Goal: Task Accomplishment & Management: Use online tool/utility

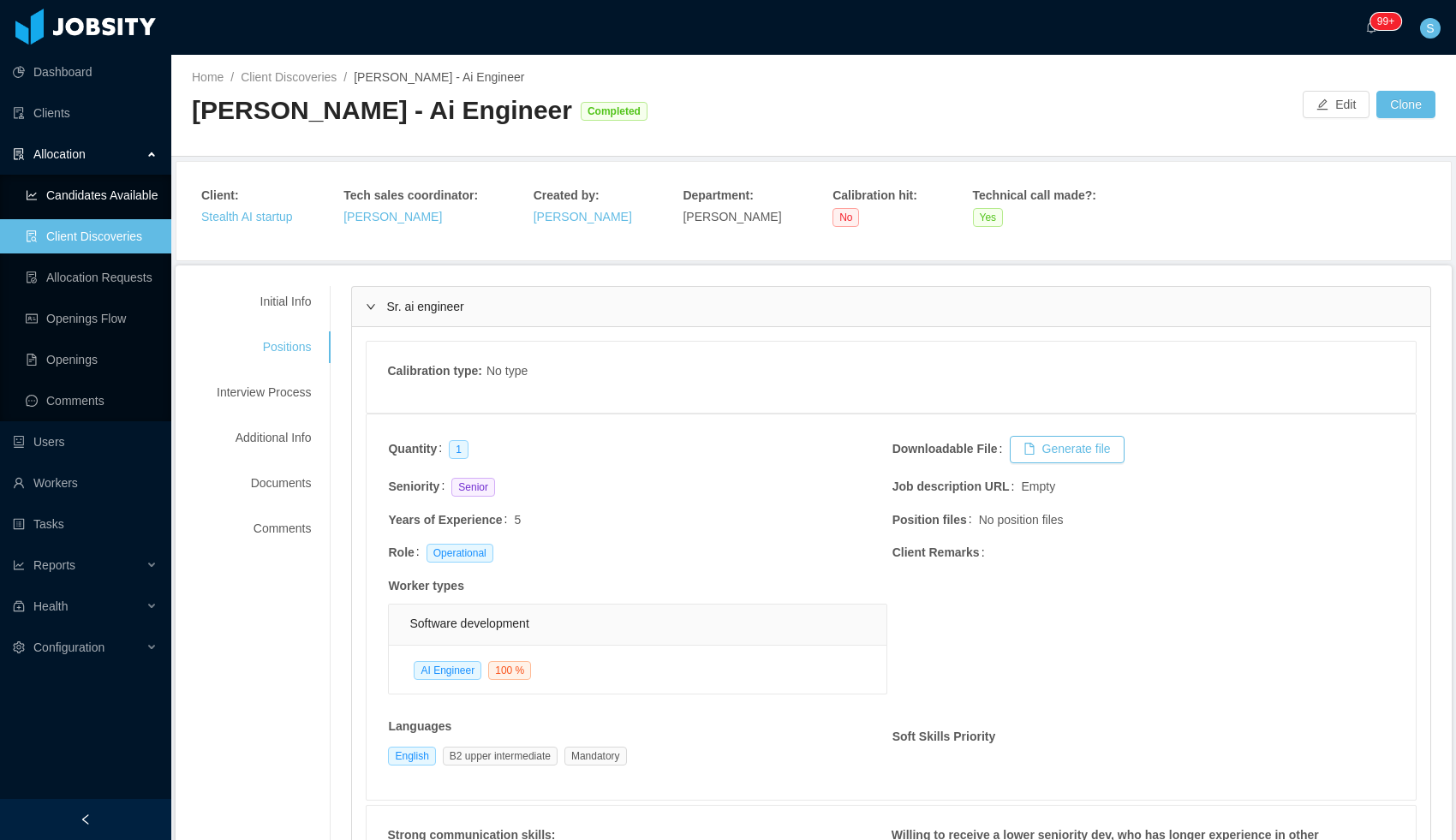
scroll to position [126, 0]
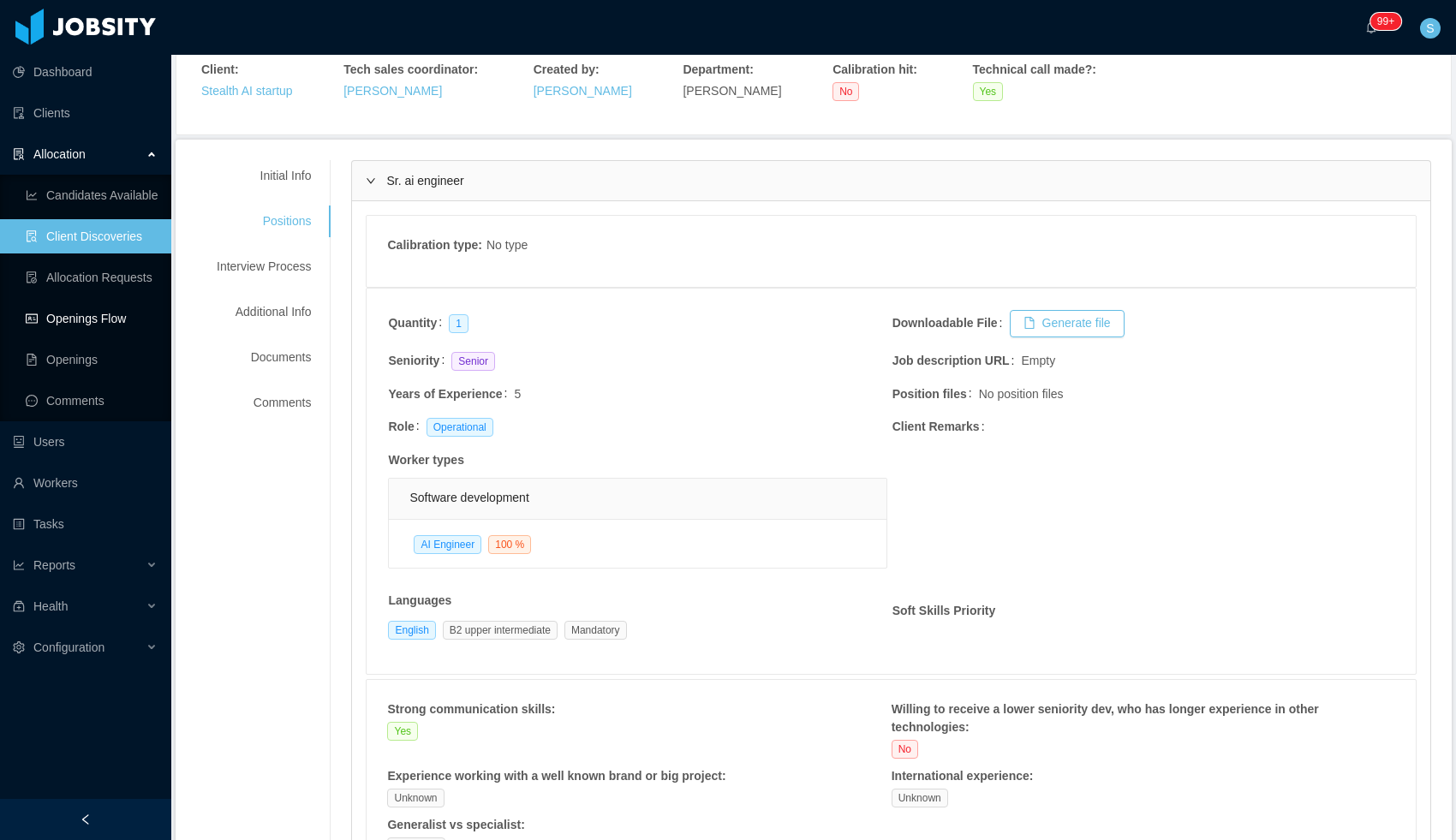
click at [86, 313] on link "Openings Flow" at bounding box center [91, 319] width 132 height 35
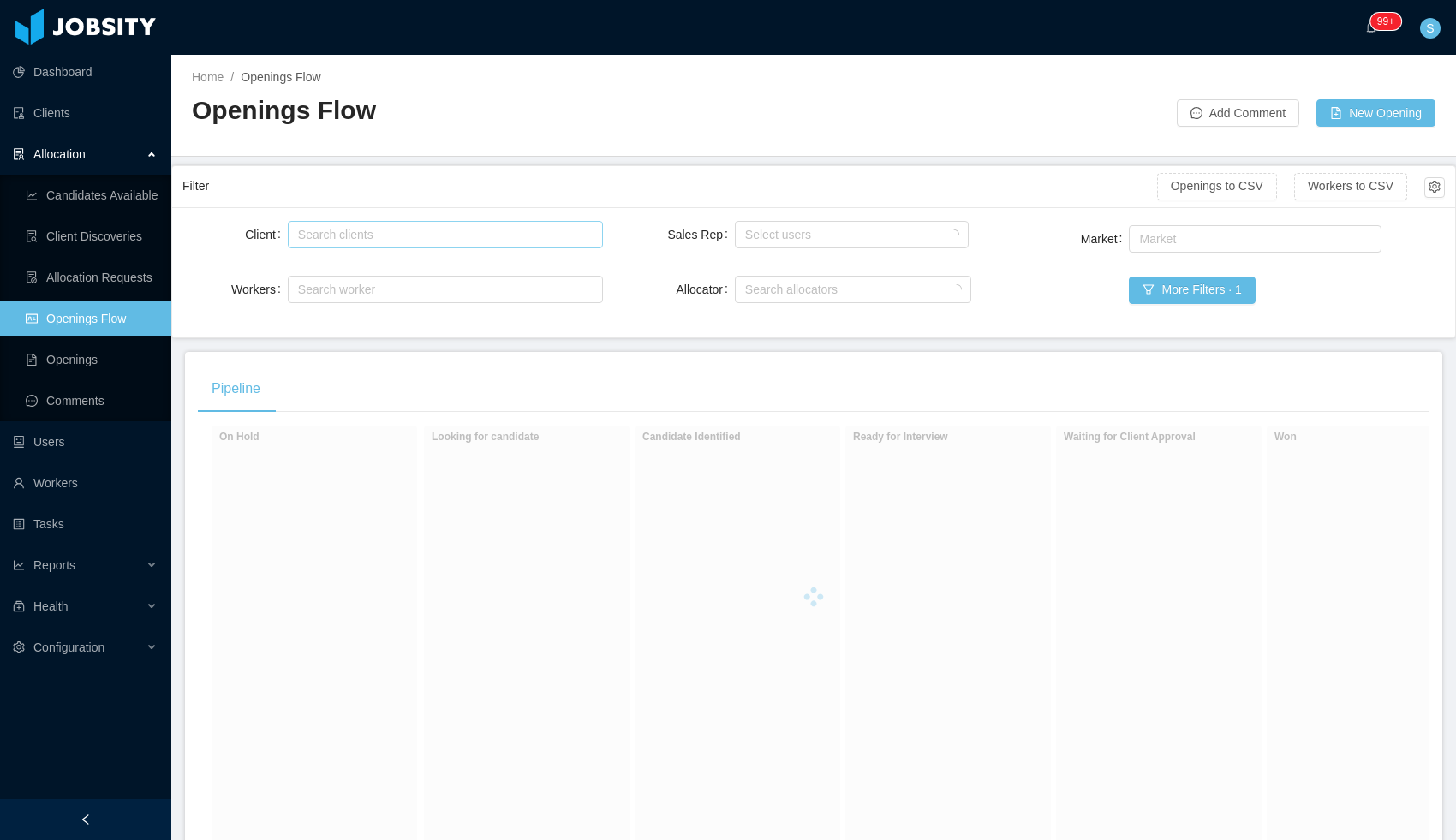
click at [434, 239] on div "Search clients" at bounding box center [442, 235] width 287 height 17
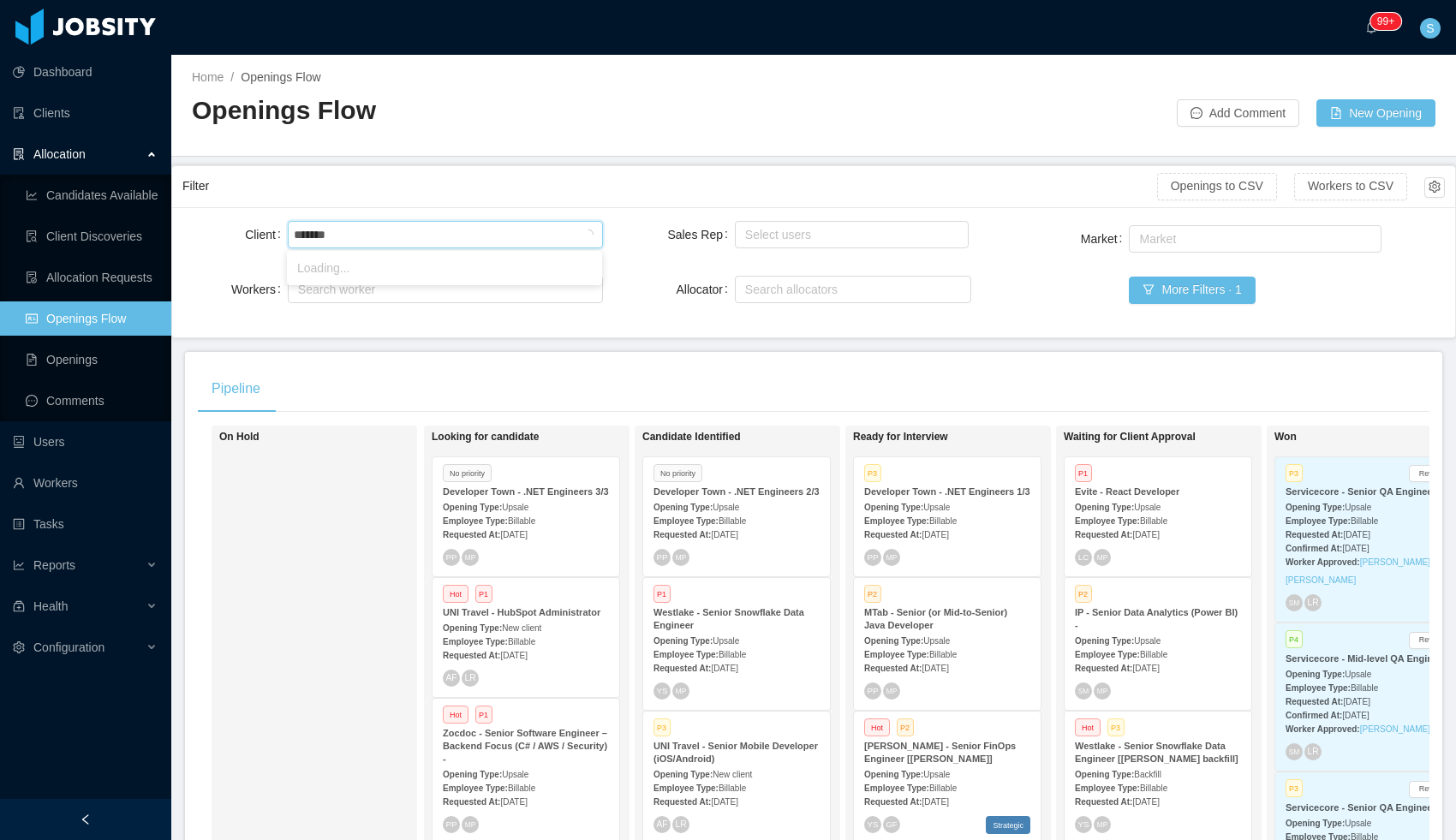
type input "********"
click at [339, 272] on li "Impact Point Co." at bounding box center [444, 268] width 315 height 27
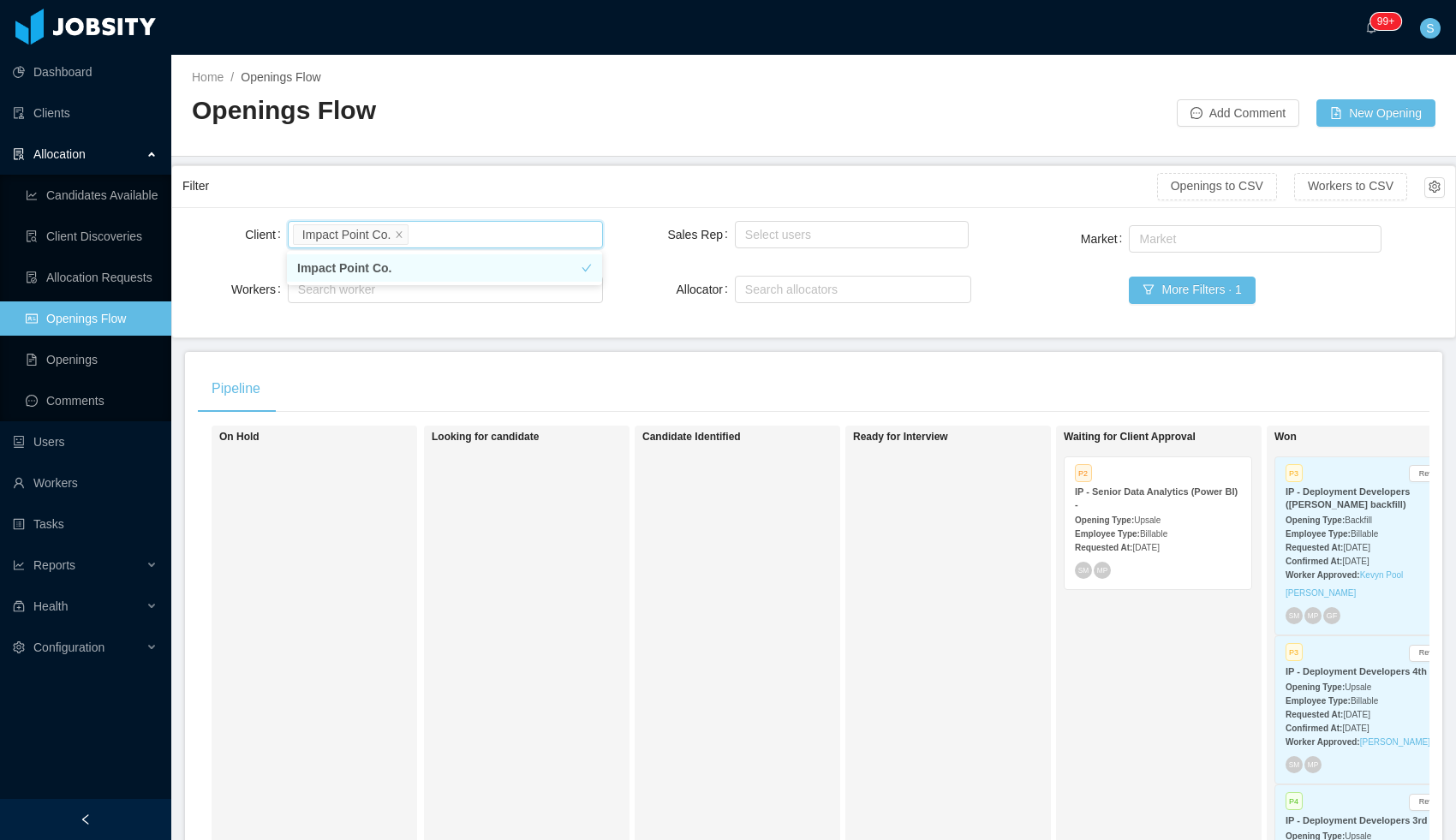
click at [1092, 500] on strong "IP - Senior Data Analytics (Power BI) -" at bounding box center [1156, 497] width 163 height 23
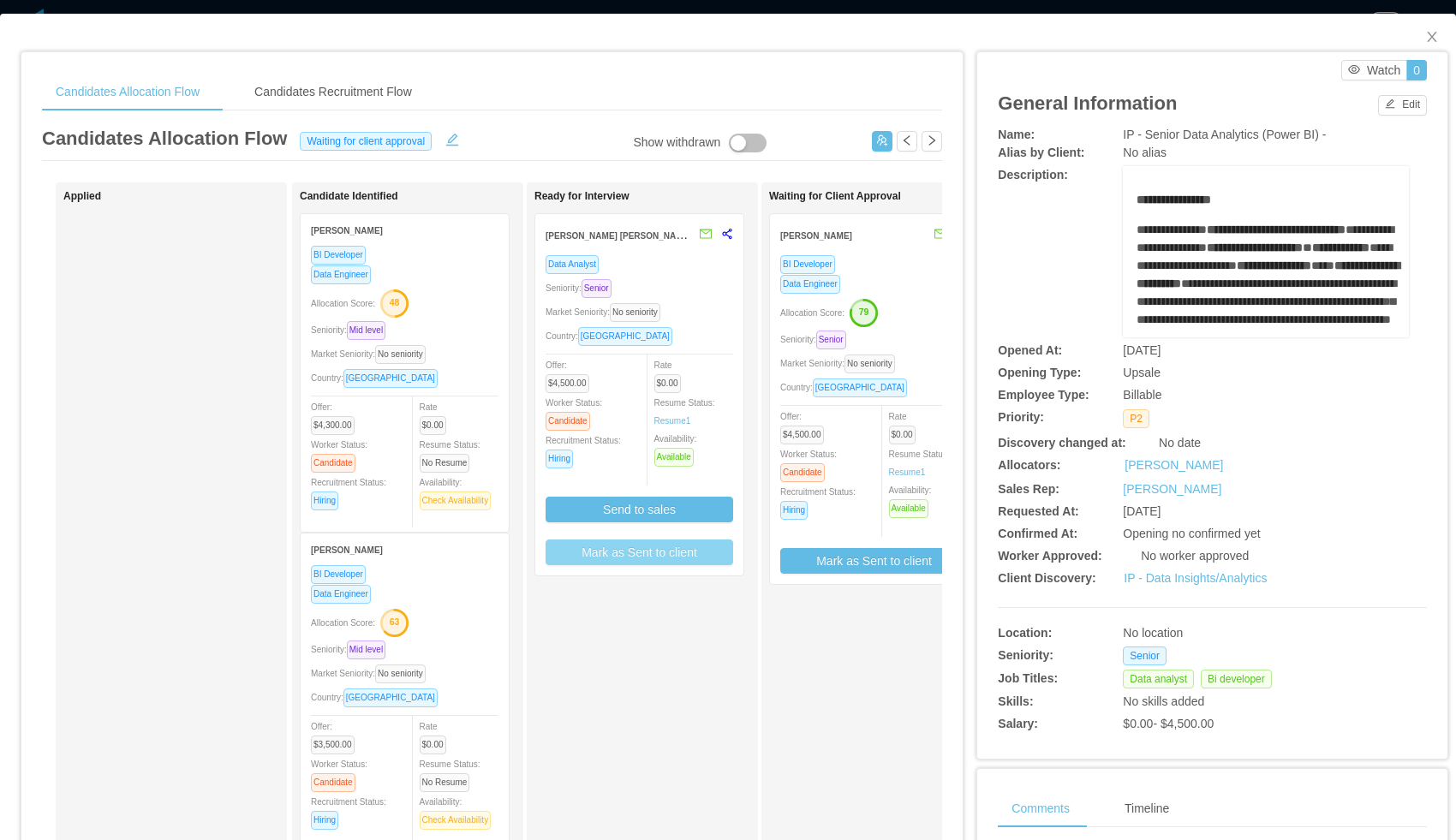
click at [656, 555] on button "Mark as Sent to client" at bounding box center [639, 553] width 187 height 25
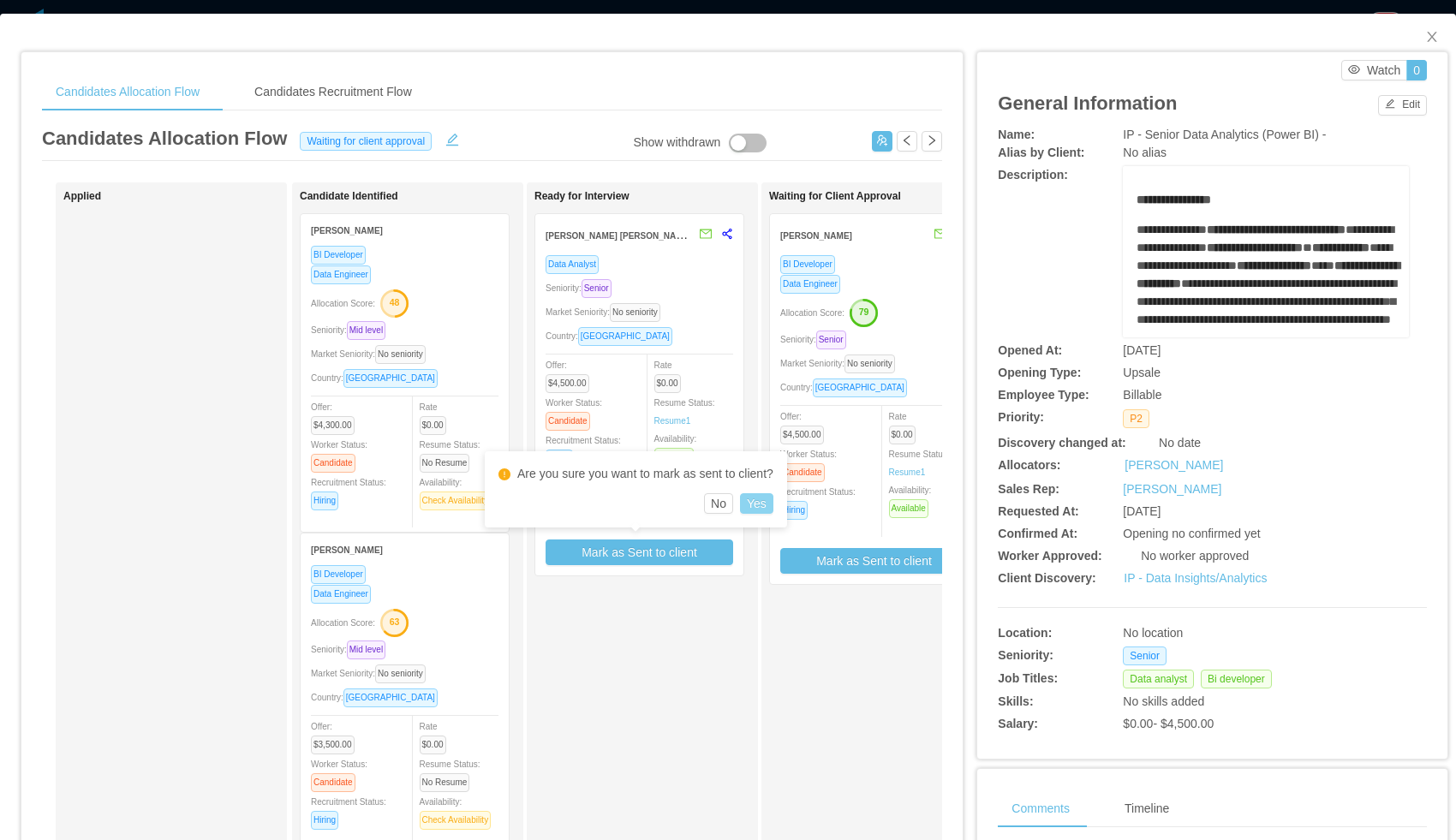
click at [763, 502] on button "Yes" at bounding box center [756, 504] width 34 height 21
